Goal: Communication & Community: Answer question/provide support

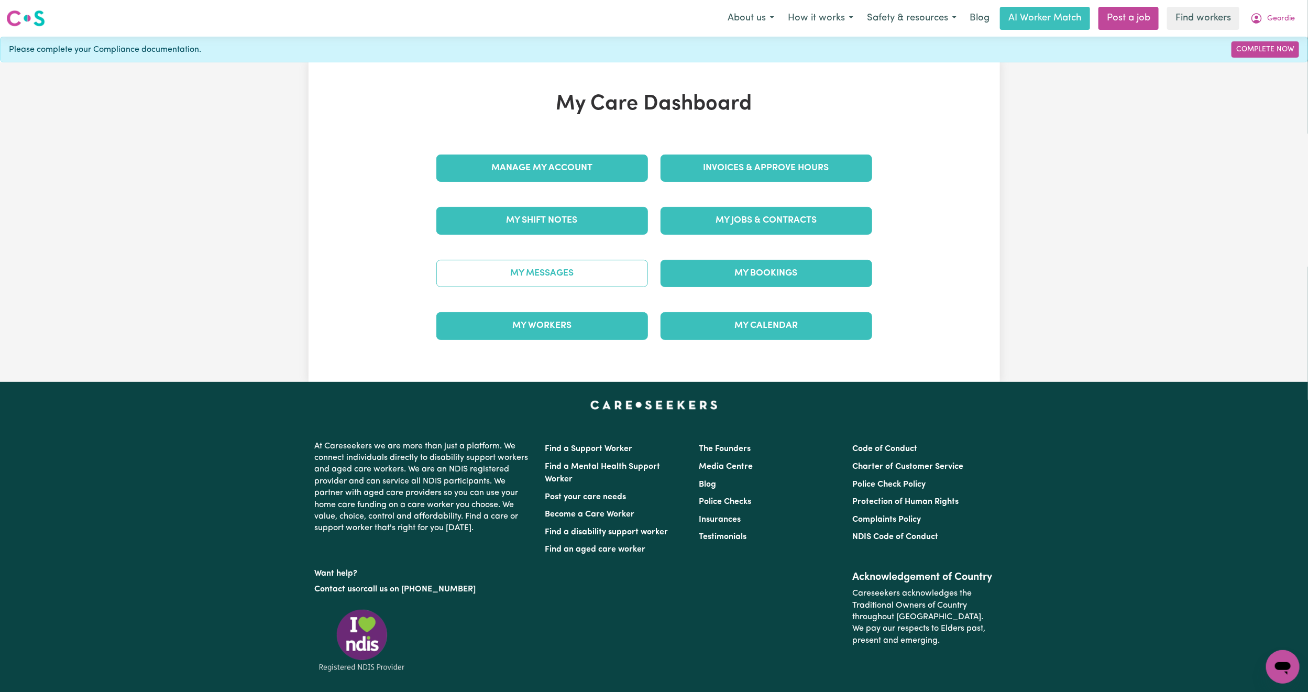
click at [580, 278] on link "My Messages" at bounding box center [543, 273] width 212 height 27
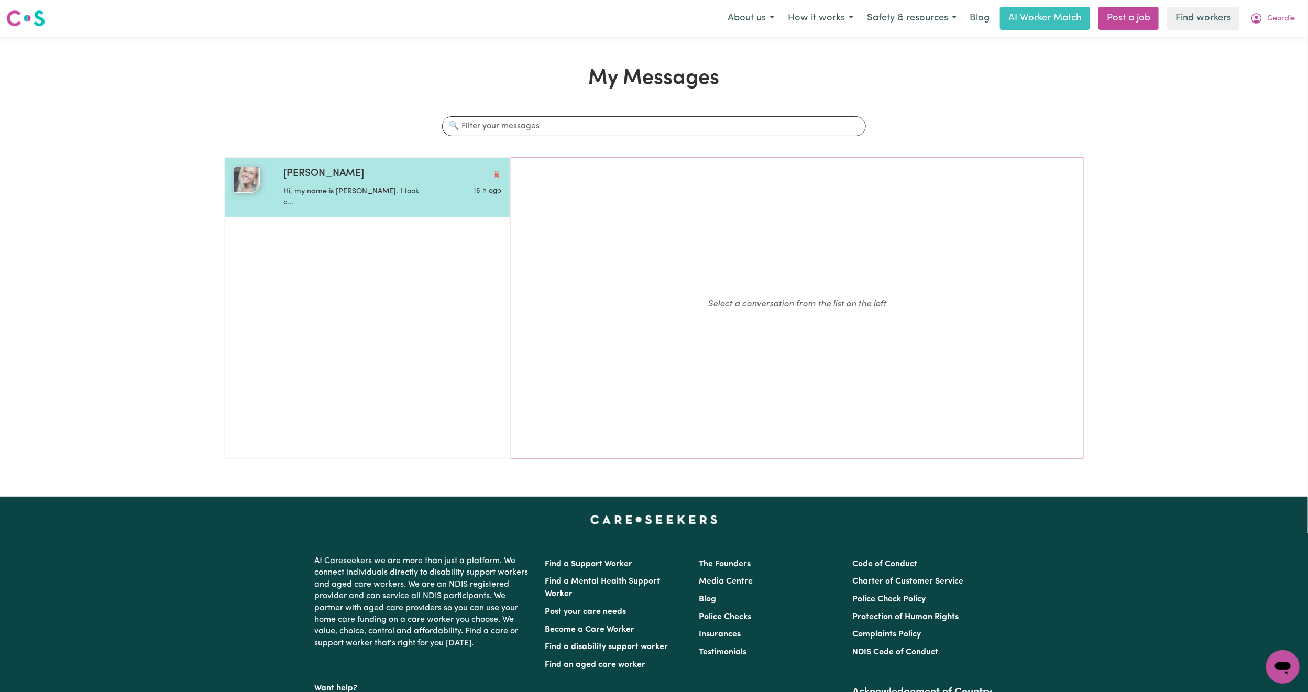
click at [401, 177] on div "Julia B" at bounding box center [392, 174] width 218 height 15
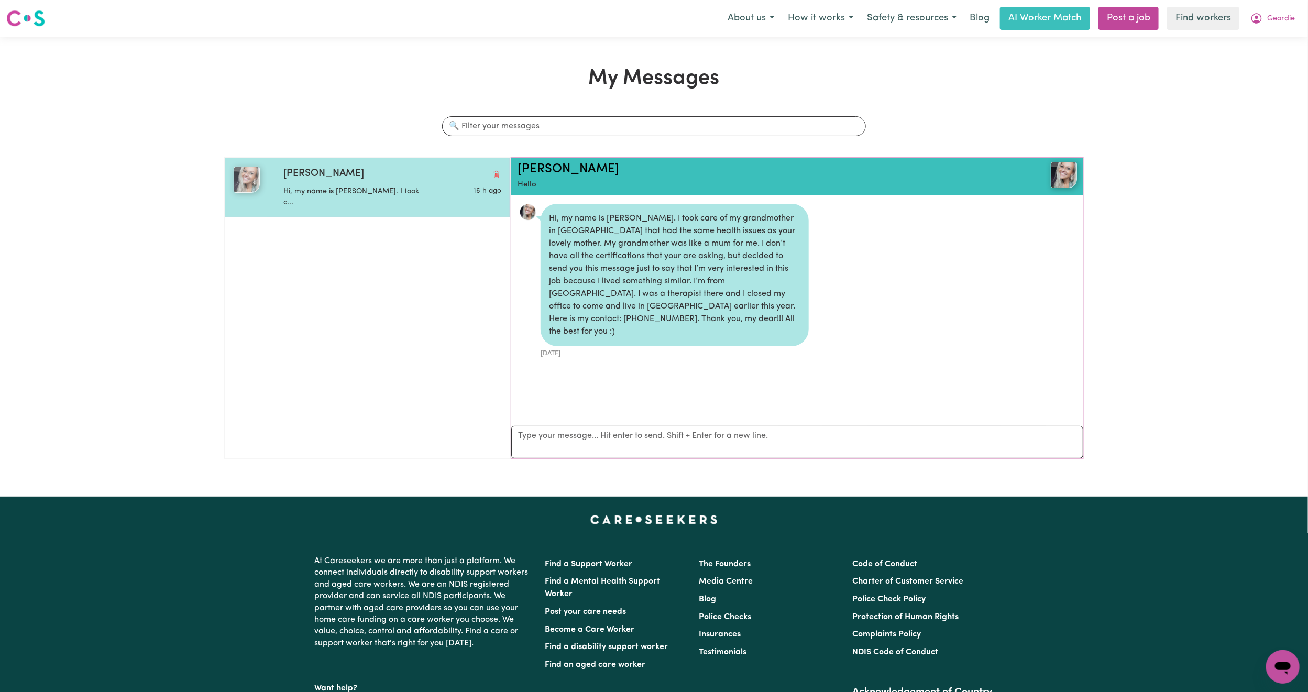
scroll to position [7, 0]
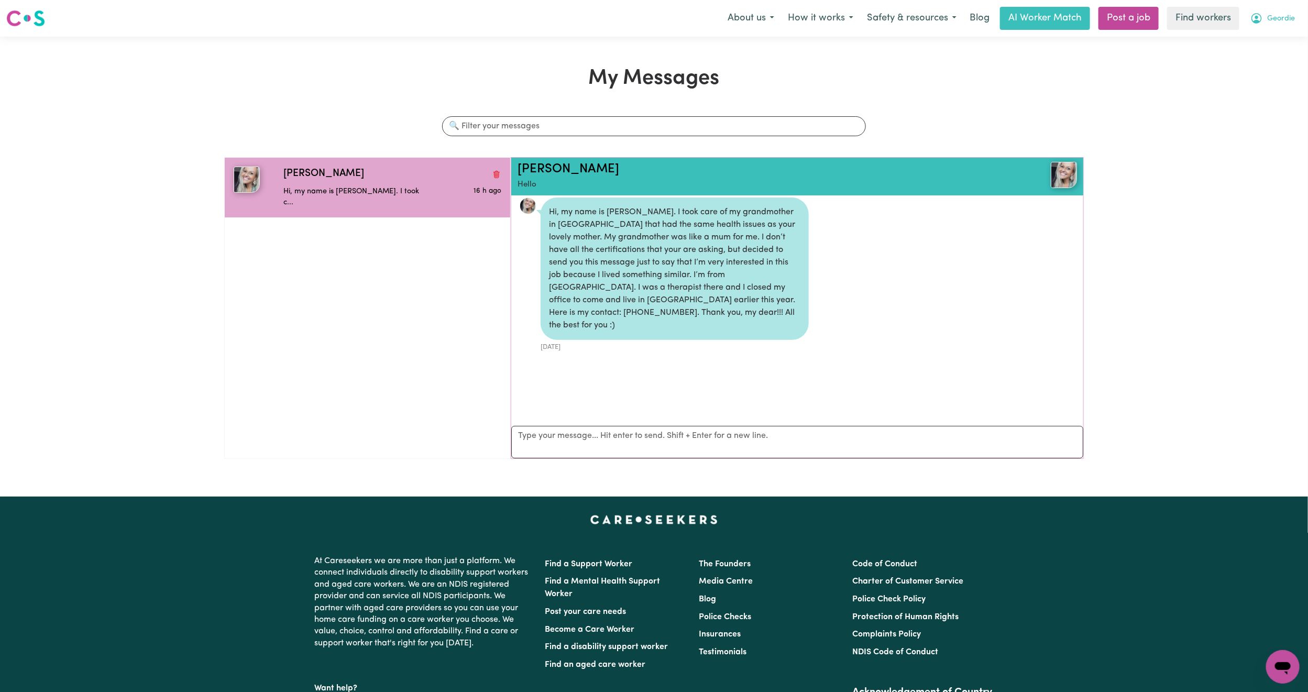
click at [1250, 16] on button "Geordie" at bounding box center [1273, 18] width 58 height 22
click at [1255, 40] on link "My Dashboard" at bounding box center [1260, 41] width 83 height 20
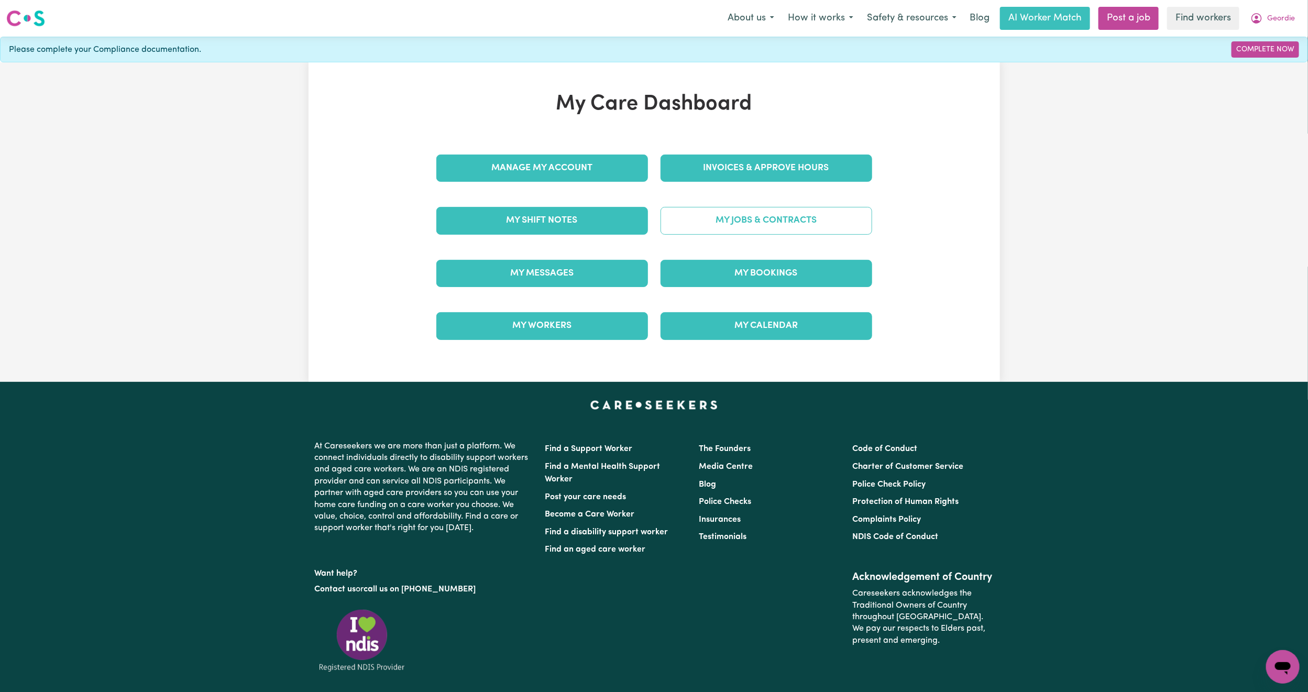
click at [815, 225] on link "My Jobs & Contracts" at bounding box center [767, 220] width 212 height 27
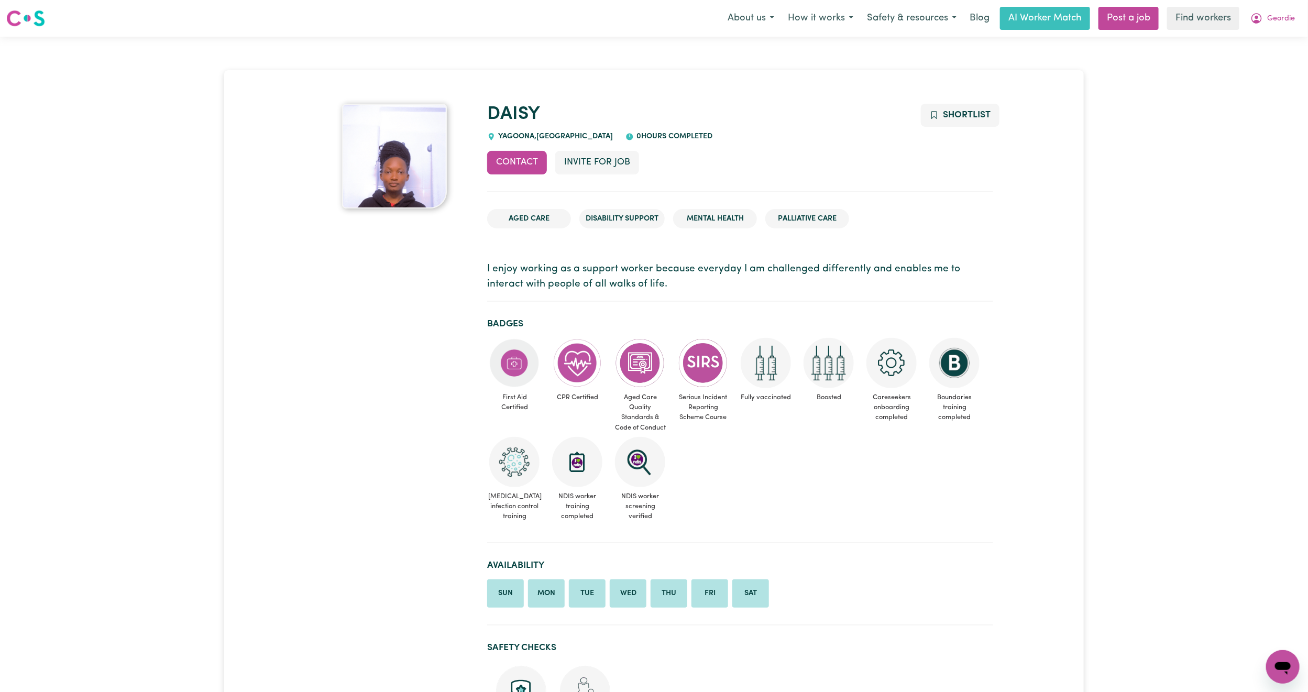
click at [518, 136] on span "YAGOONA , [GEOGRAPHIC_DATA]" at bounding box center [554, 137] width 117 height 8
copy span "YAGOONA"
click at [1291, 7] on div "About us How it works Safety & resources Blog AI Worker Match Post a job Find w…" at bounding box center [1011, 18] width 581 height 23
click at [1291, 16] on span "Geordie" at bounding box center [1282, 19] width 28 height 12
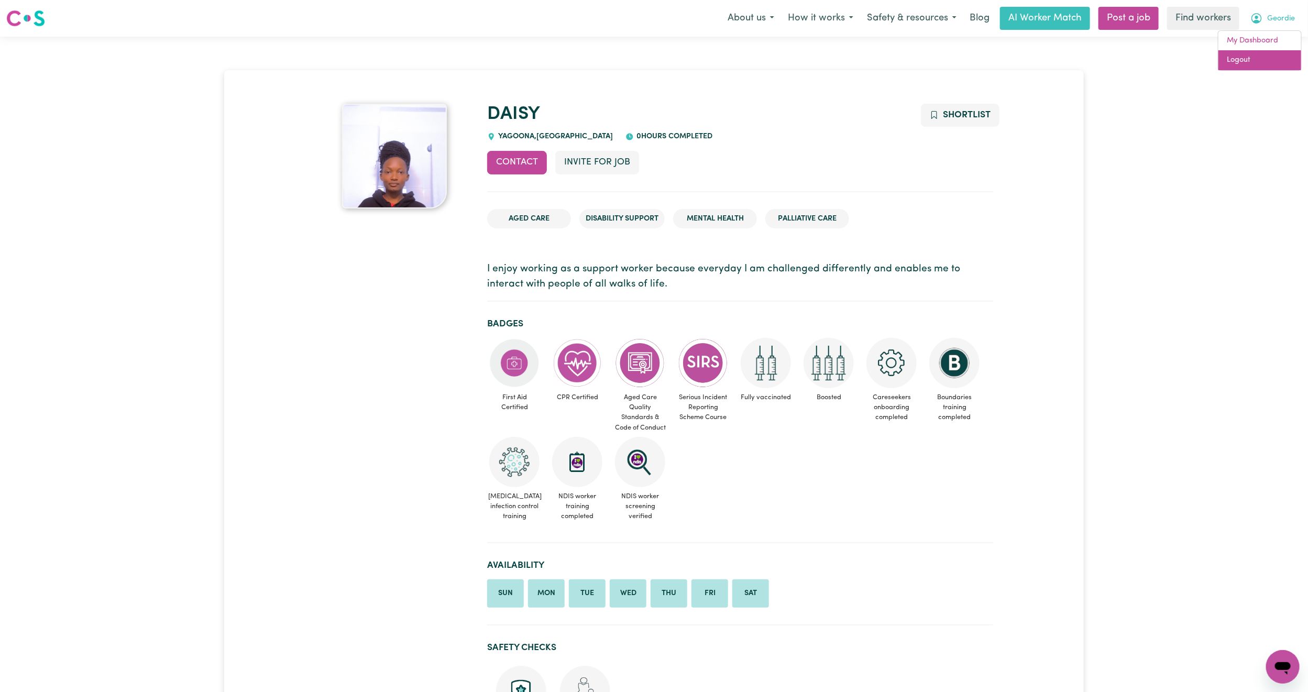
click at [1244, 59] on link "Logout" at bounding box center [1260, 60] width 83 height 20
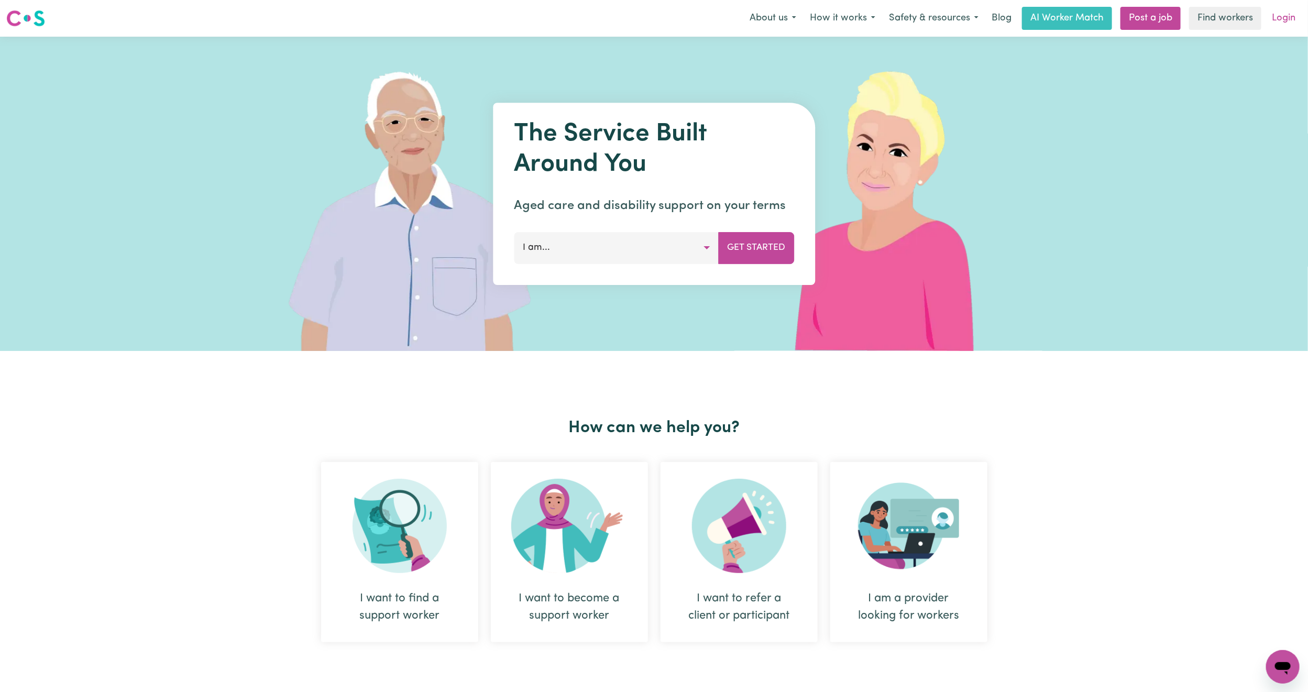
click at [1291, 22] on link "Login" at bounding box center [1284, 18] width 36 height 23
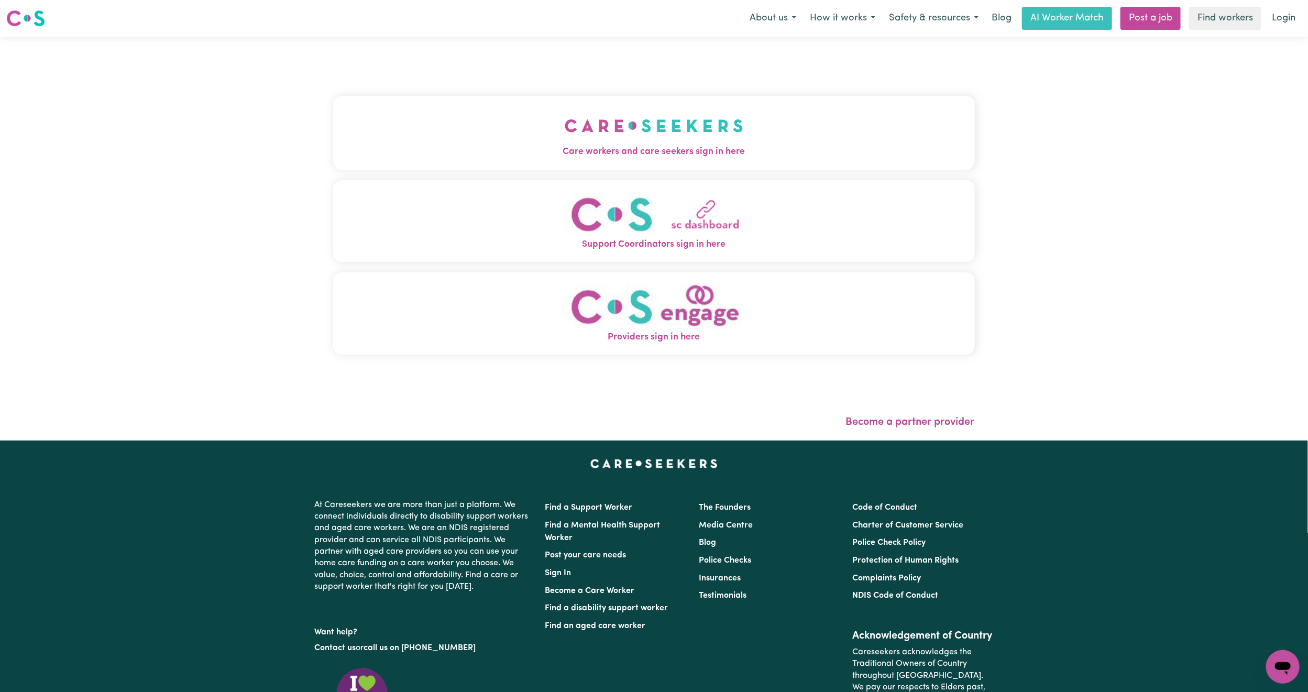
click at [565, 107] on img "Care workers and care seekers sign in here" at bounding box center [654, 125] width 179 height 39
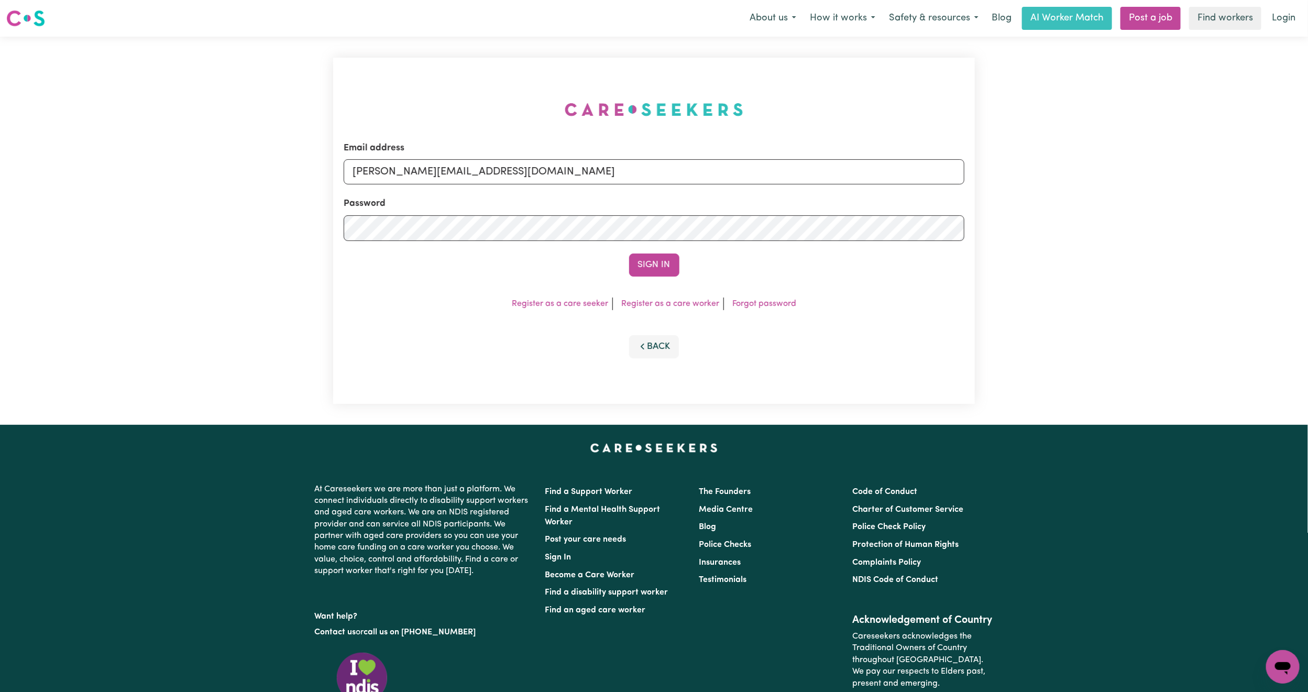
click at [452, 158] on div "Email address [PERSON_NAME][EMAIL_ADDRESS][DOMAIN_NAME]" at bounding box center [654, 162] width 621 height 43
drag, startPoint x: 423, startPoint y: 172, endPoint x: 429, endPoint y: 181, distance: 10.9
click at [423, 172] on input "[PERSON_NAME][EMAIL_ADDRESS][DOMAIN_NAME]" at bounding box center [654, 171] width 621 height 25
click at [592, 215] on form "Email address [EMAIL_ADDRESS][PERSON_NAME][DOMAIN_NAME] Password Sign In" at bounding box center [654, 208] width 621 height 135
type input "superuser~[EMAIL_ADDRESS][DOMAIN_NAME]"
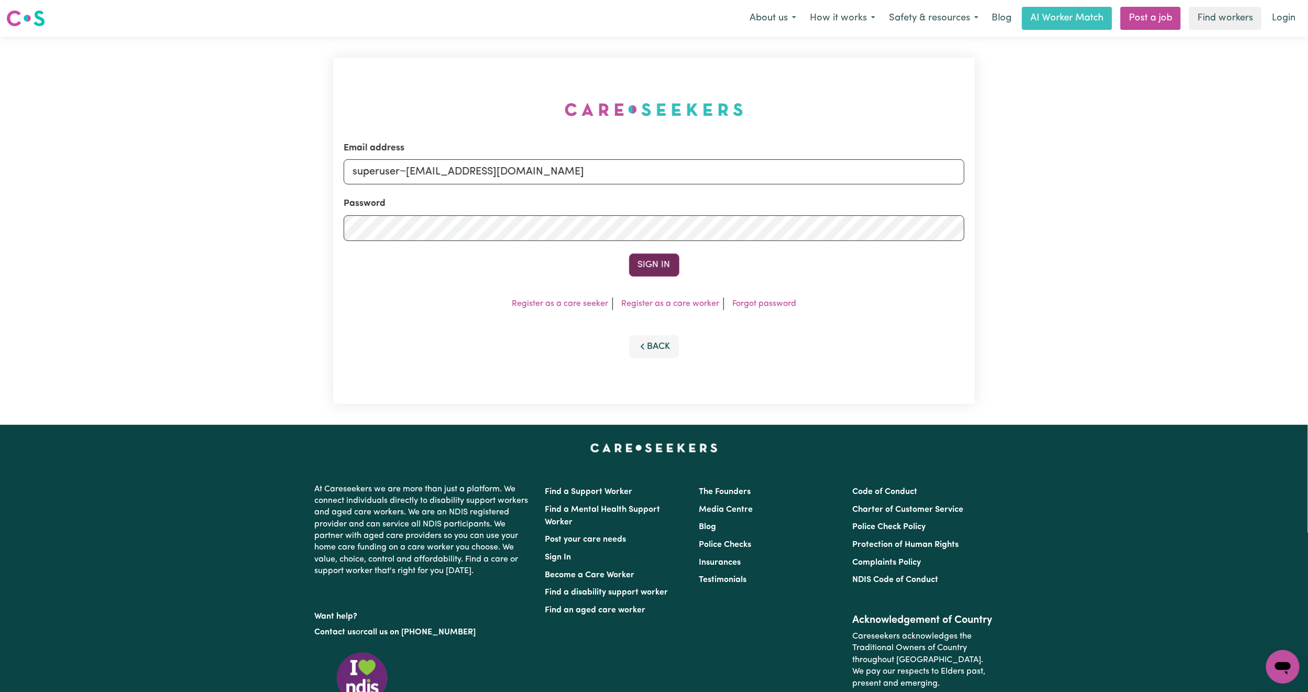
click at [651, 269] on button "Sign In" at bounding box center [654, 265] width 50 height 23
